Goal: Check status

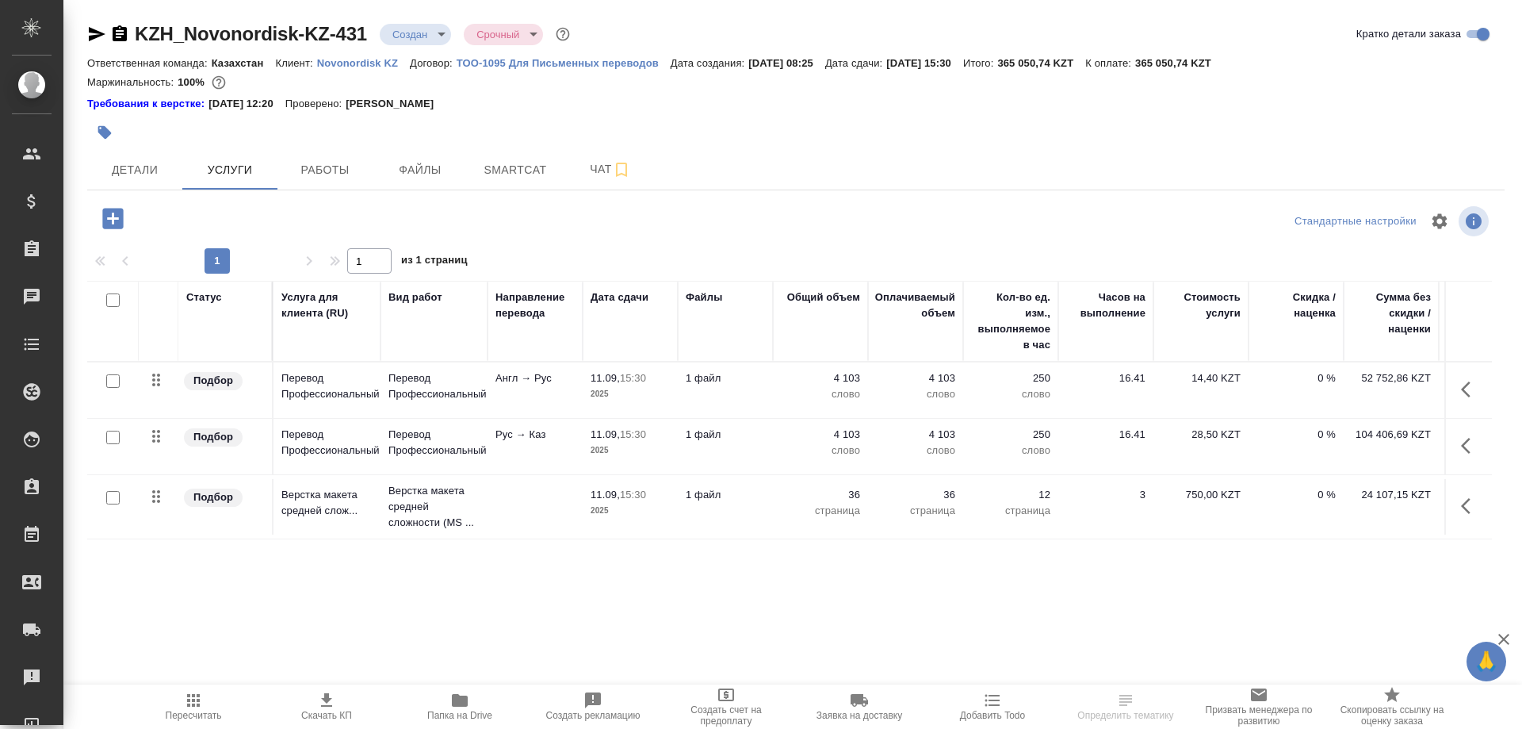
click at [454, 704] on icon "button" at bounding box center [460, 700] width 16 height 13
click at [1147, 588] on div "Статус Услуга для клиента (RU) Вид работ Направление перевода Дата сдачи Файлы …" at bounding box center [789, 451] width 1405 height 341
